Goal: Find contact information: Find contact information

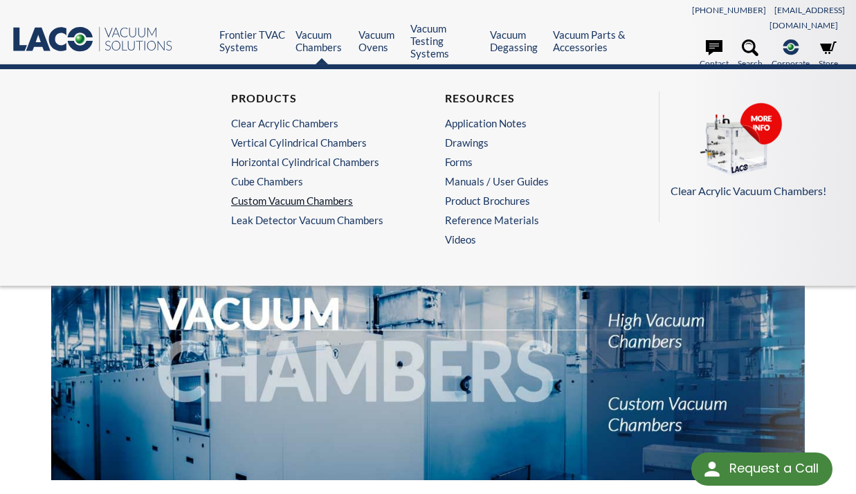
click at [322, 194] on link "Custom Vacuum Chambers" at bounding box center [317, 200] width 173 height 12
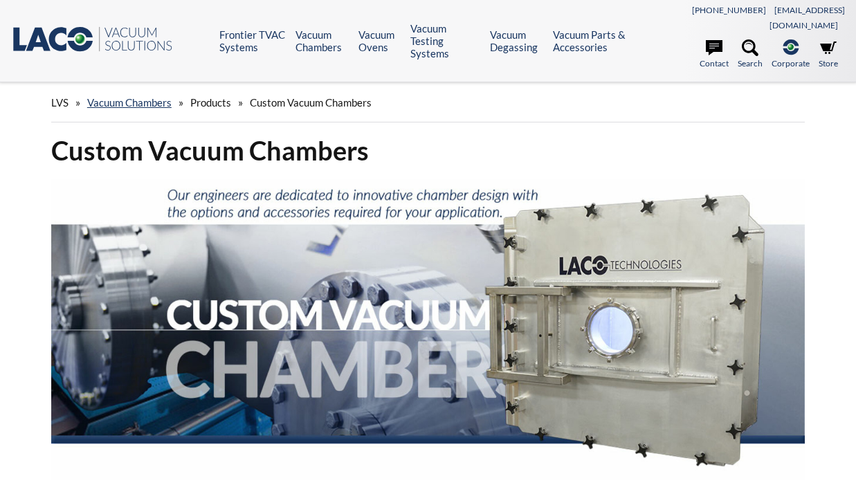
select select "Language Translate Widget"
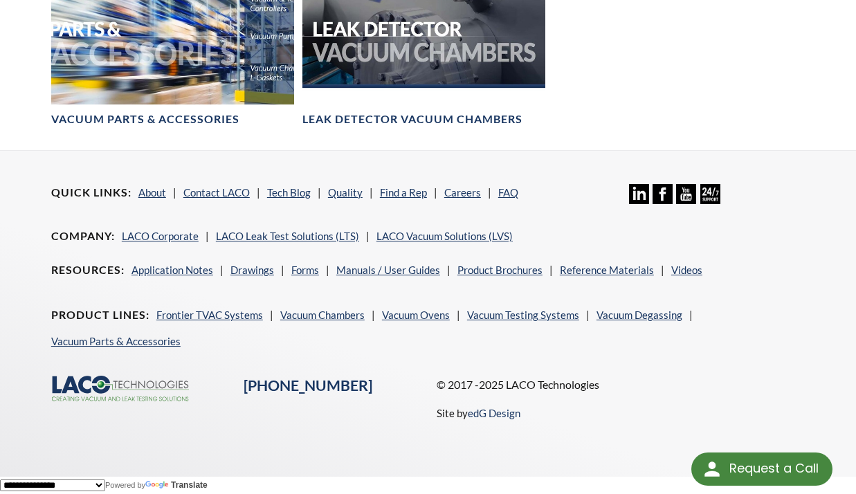
scroll to position [1867, 0]
click at [216, 190] on link "Contact LACO" at bounding box center [216, 192] width 66 height 12
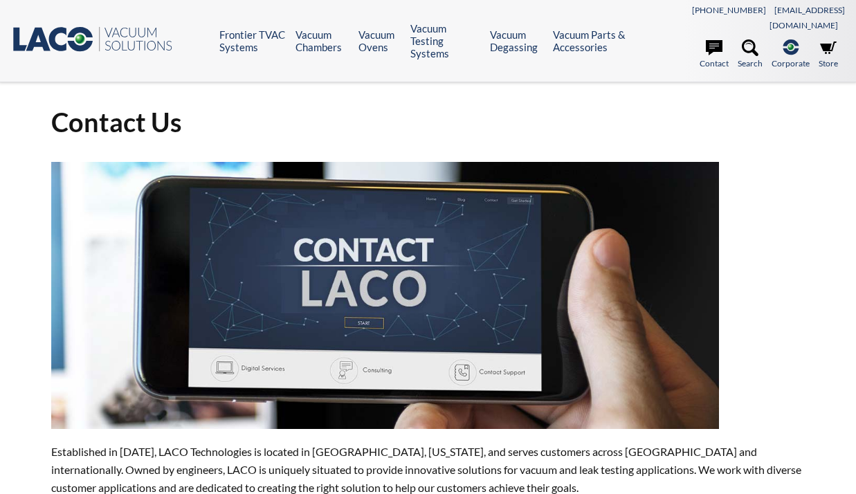
select select "Language Translate Widget"
